Goal: Book appointment/travel/reservation

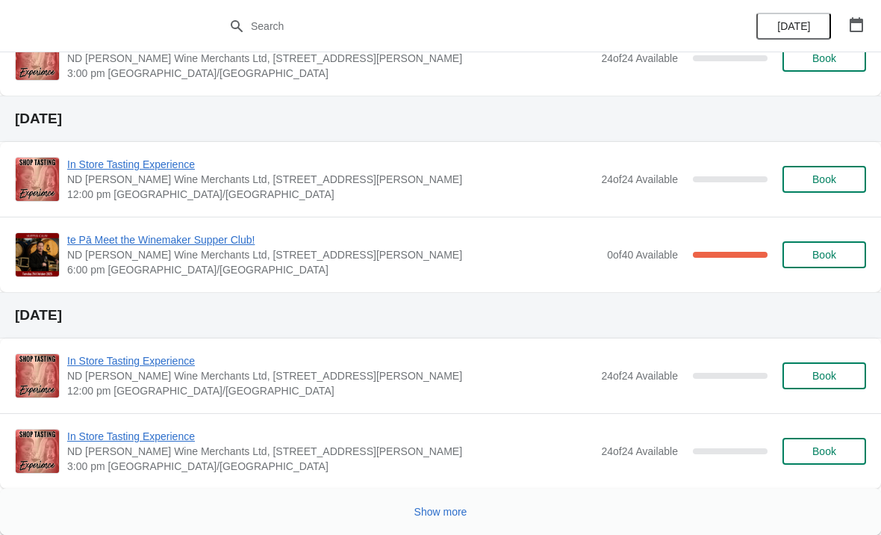
scroll to position [1039, 0]
click at [439, 365] on span "In Store Tasting Experience" at bounding box center [330, 360] width 526 height 15
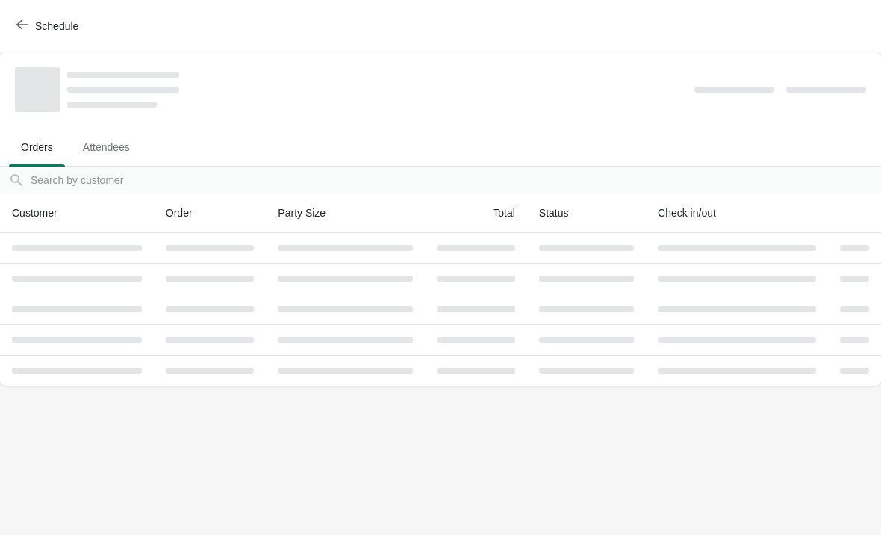
scroll to position [0, 0]
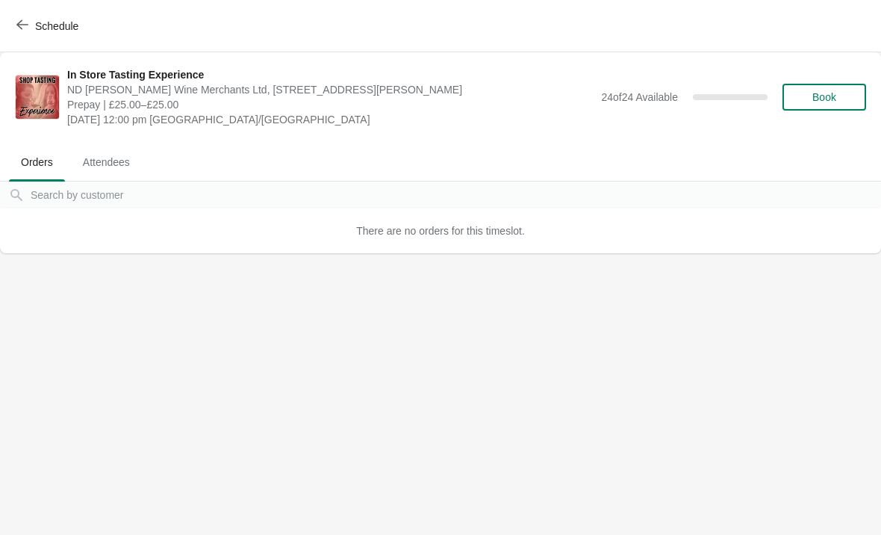
click at [826, 93] on span "Book" at bounding box center [824, 97] width 24 height 12
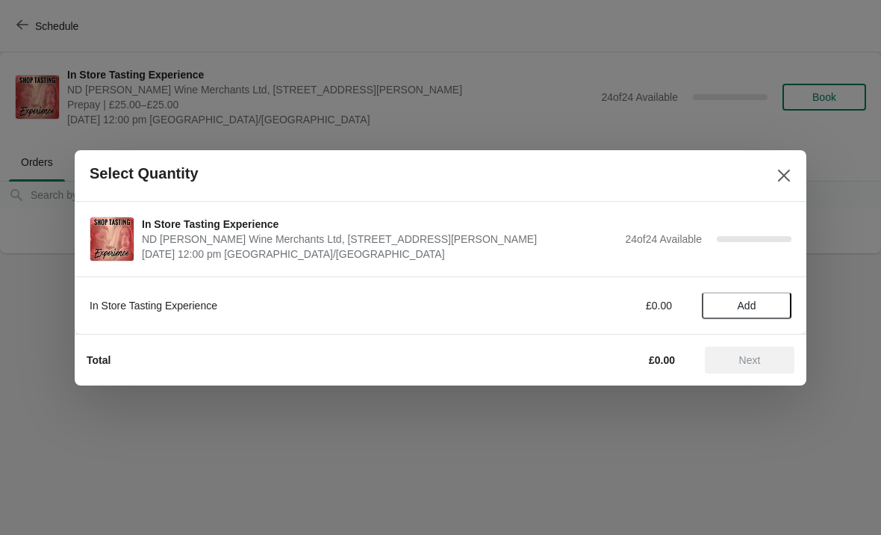
click at [761, 304] on span "Add" at bounding box center [746, 305] width 63 height 12
click at [776, 305] on icon at bounding box center [773, 305] width 16 height 16
click at [765, 305] on icon at bounding box center [773, 305] width 16 height 16
click at [779, 307] on icon at bounding box center [773, 305] width 16 height 16
click at [768, 309] on icon at bounding box center [773, 305] width 16 height 16
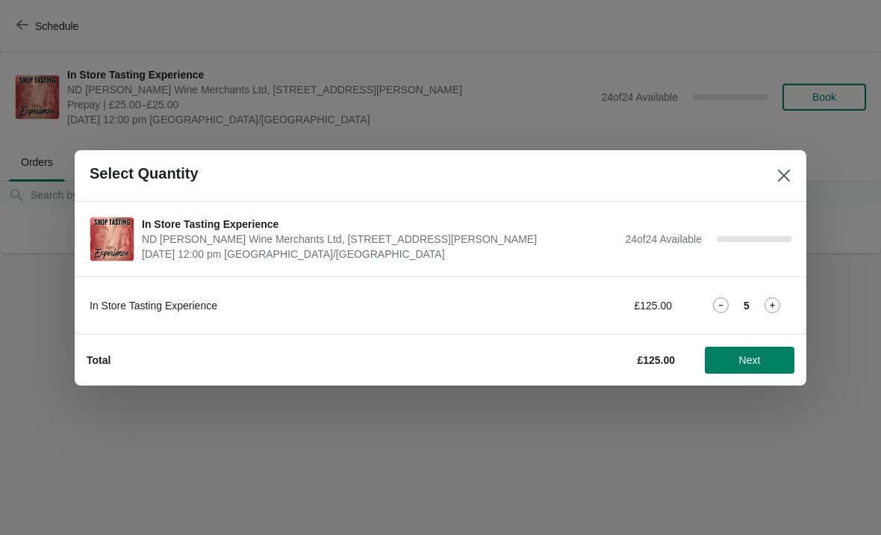
click at [752, 351] on button "Next" at bounding box center [750, 359] width 90 height 27
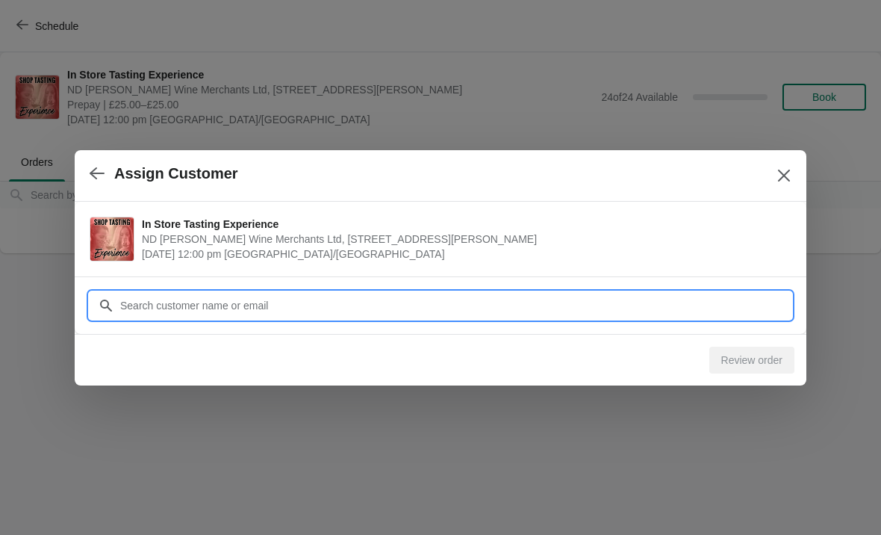
click at [391, 305] on input "Customer" at bounding box center [455, 305] width 672 height 27
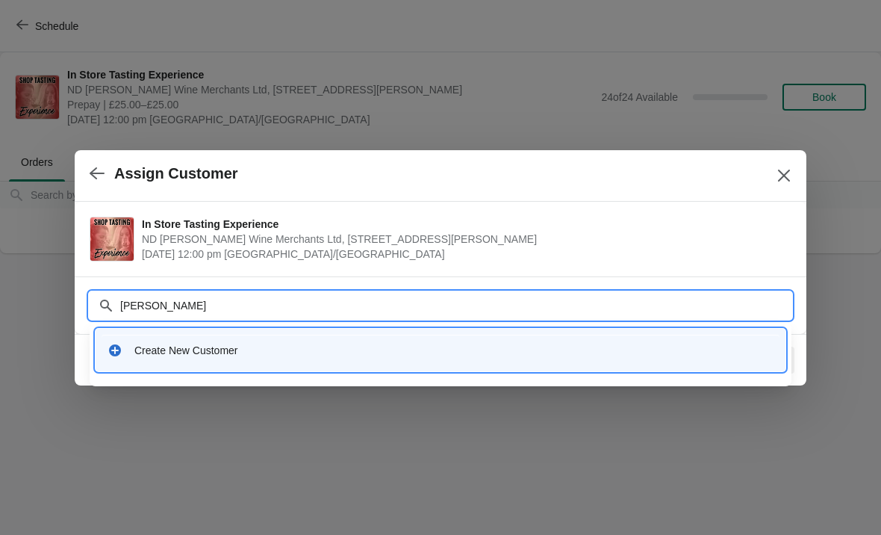
type input "[PERSON_NAME]"
click at [207, 350] on div "Create New Customer" at bounding box center [453, 350] width 639 height 15
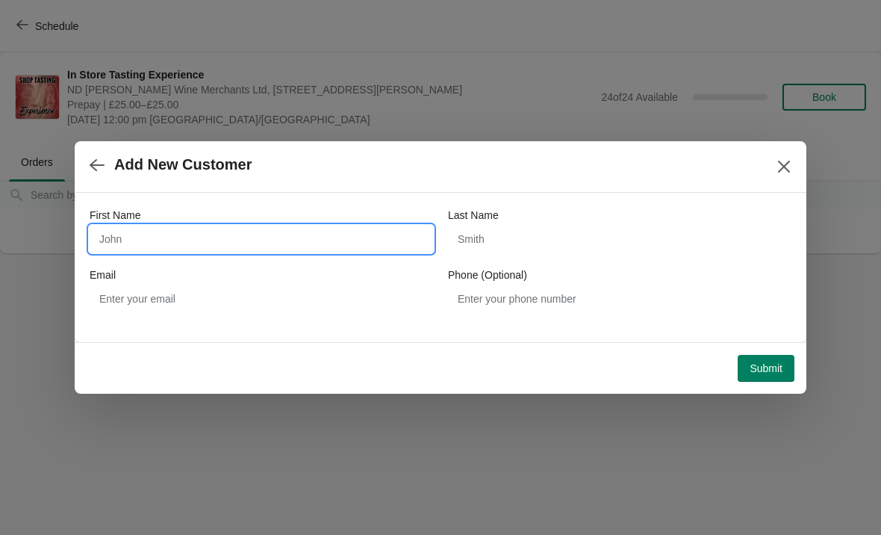
click at [207, 231] on input "First Name" at bounding box center [262, 239] width 344 height 27
type input "[PERSON_NAME]"
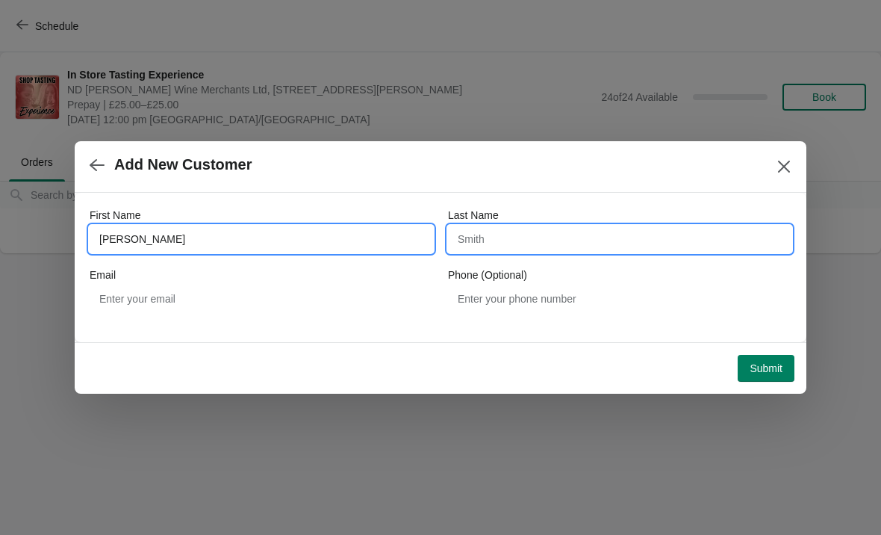
click at [506, 236] on input "Last Name" at bounding box center [620, 239] width 344 height 27
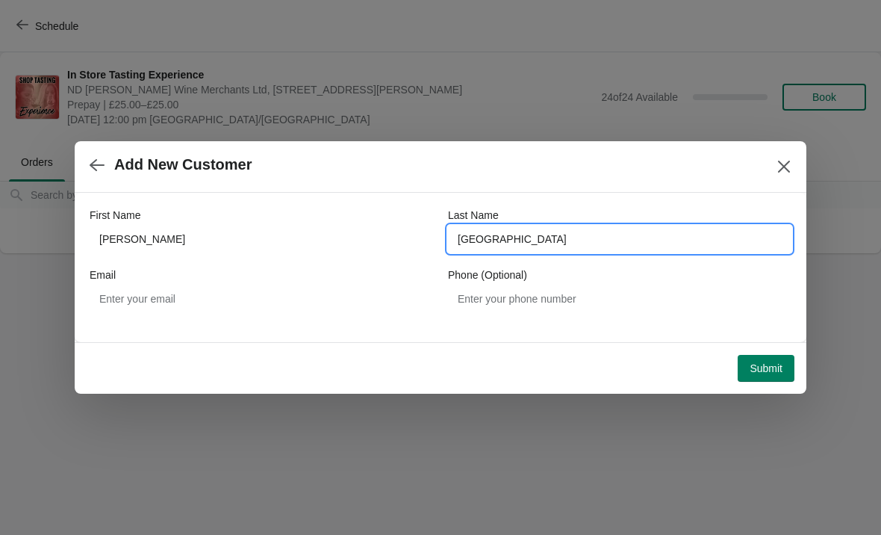
type input "[GEOGRAPHIC_DATA]"
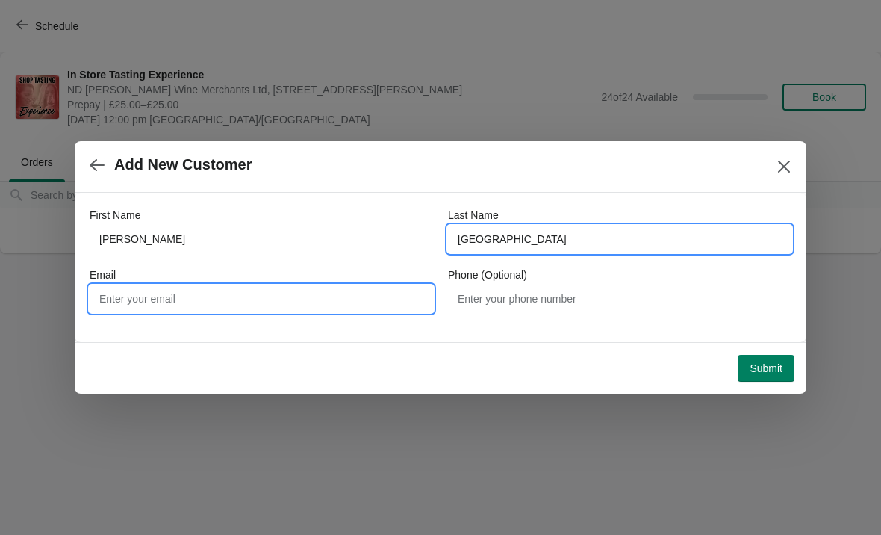
click at [180, 293] on input "Email" at bounding box center [262, 298] width 344 height 27
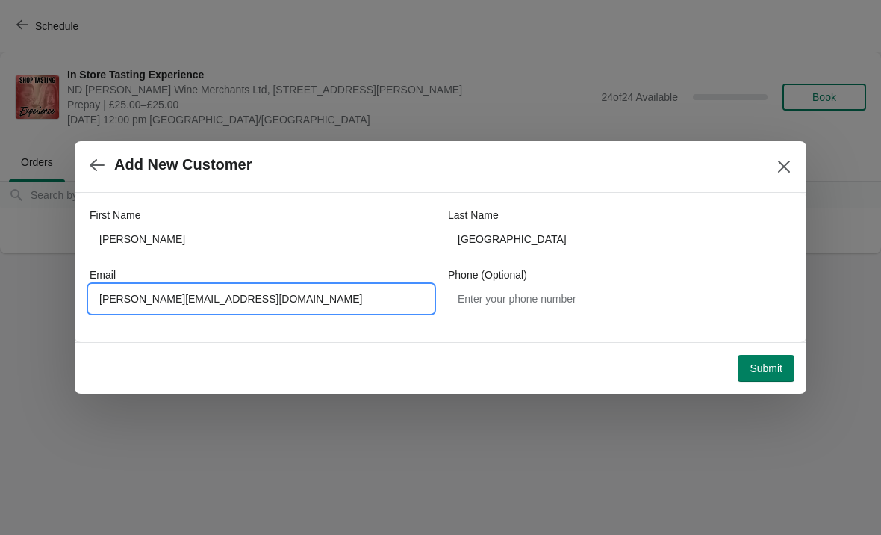
type input "[PERSON_NAME][EMAIL_ADDRESS][DOMAIN_NAME]"
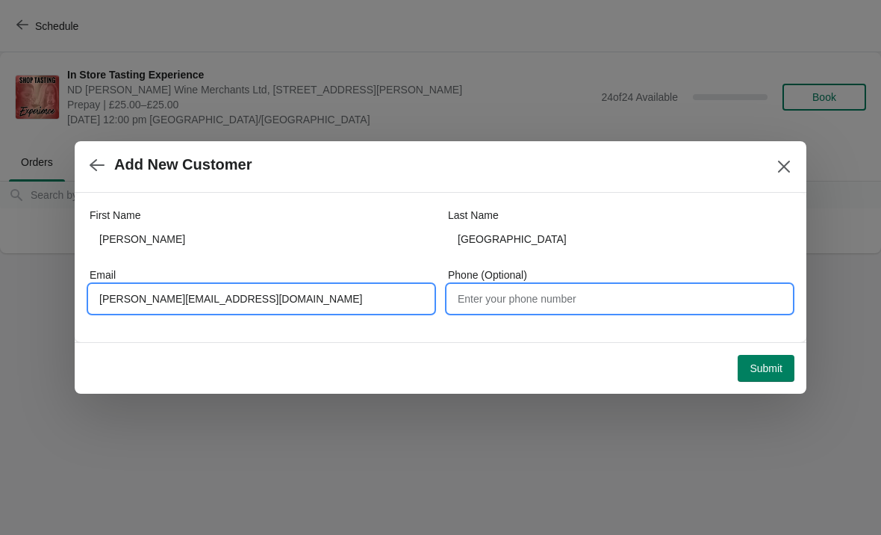
click at [603, 311] on input "Phone (Optional)" at bounding box center [620, 298] width 344 height 27
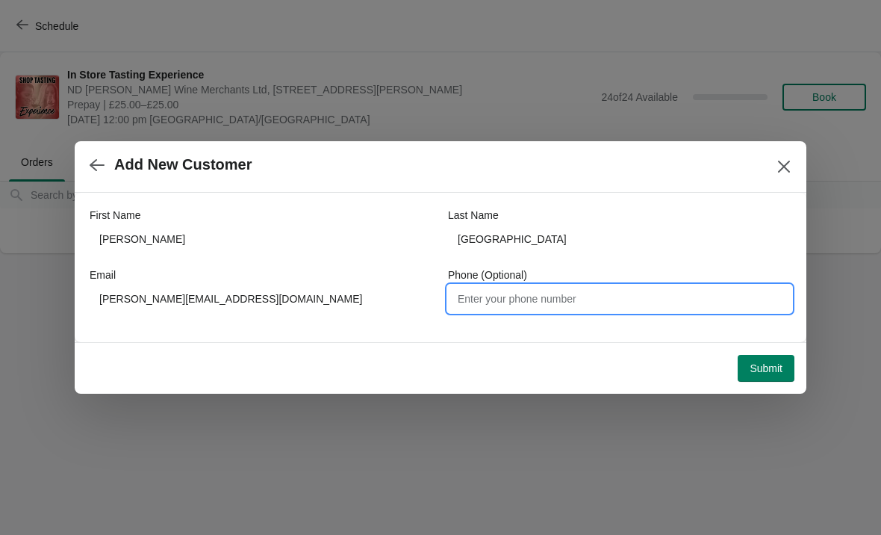
type input "P"
type input "07980901127"
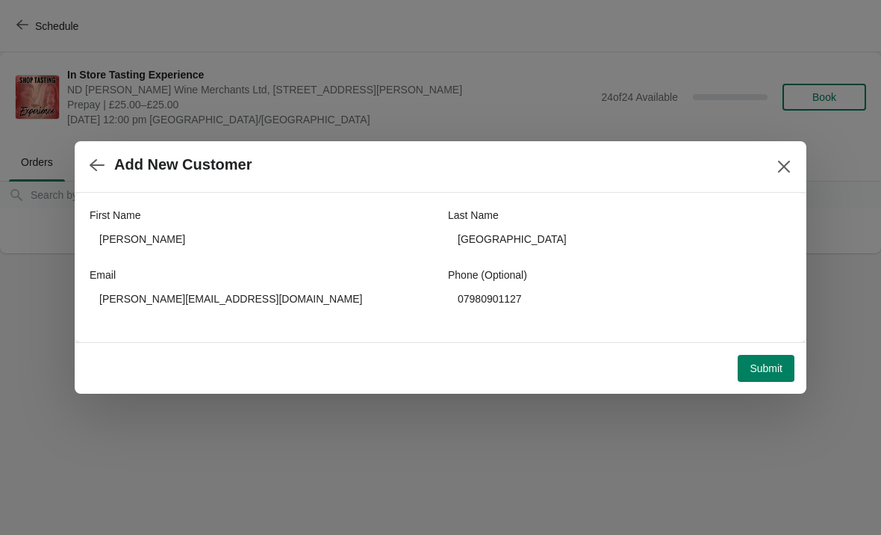
click at [771, 360] on button "Submit" at bounding box center [766, 368] width 57 height 27
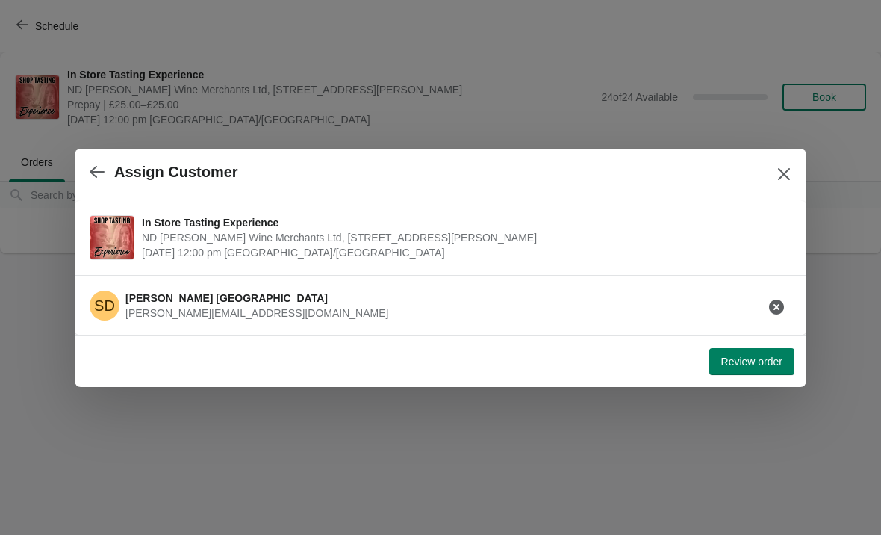
click at [743, 355] on span "Review order" at bounding box center [751, 361] width 61 height 12
